Goal: Task Accomplishment & Management: Manage account settings

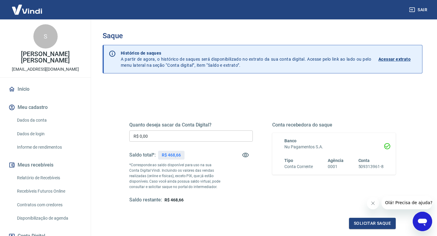
click at [42, 62] on p "[PERSON_NAME] [PERSON_NAME]" at bounding box center [45, 57] width 81 height 13
